Goal: Find specific page/section: Find specific page/section

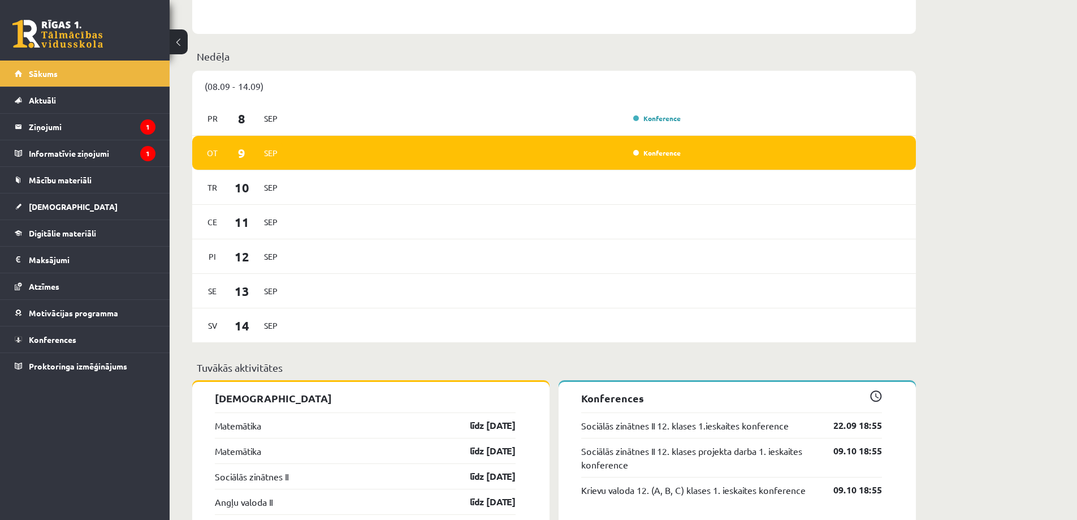
scroll to position [962, 0]
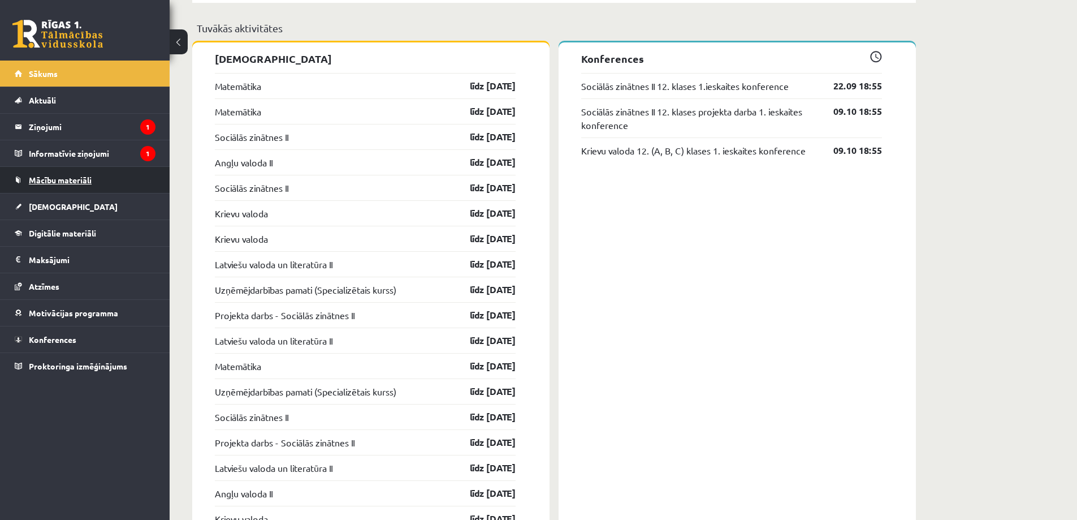
click at [87, 181] on span "Mācību materiāli" at bounding box center [60, 180] width 63 height 10
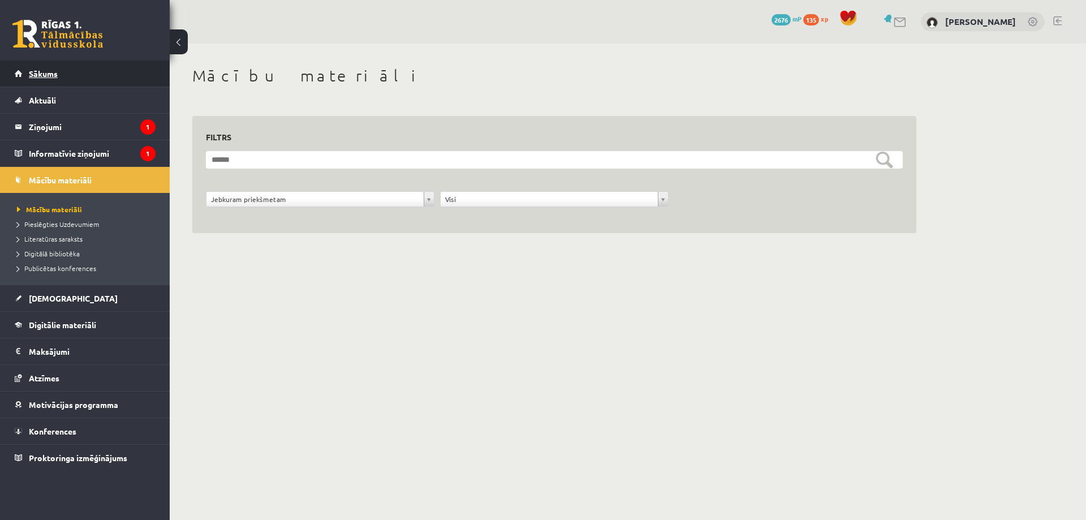
click at [48, 62] on link "Sākums" at bounding box center [85, 74] width 141 height 26
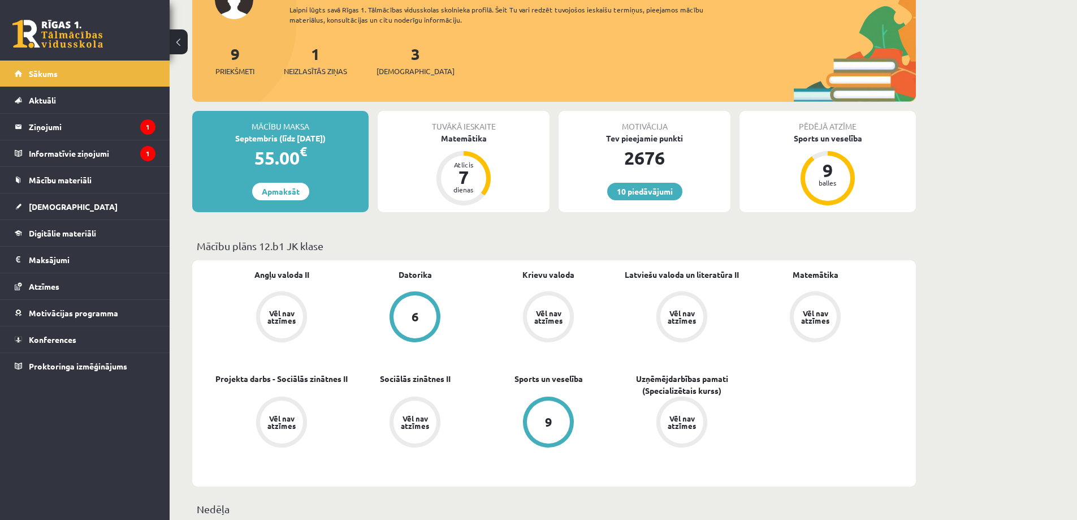
scroll to position [283, 0]
